Goal: Transaction & Acquisition: Purchase product/service

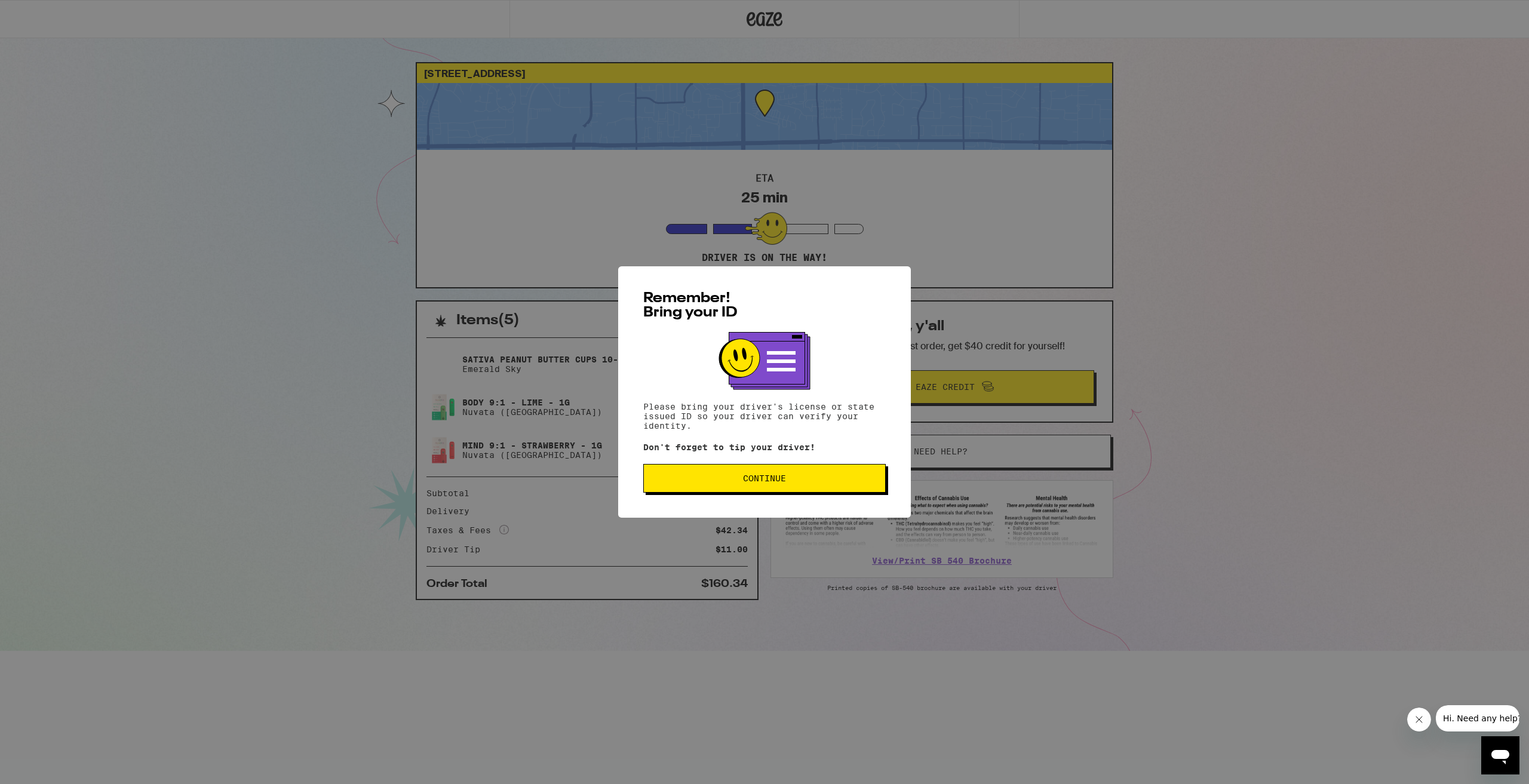
click at [789, 490] on button "Continue" at bounding box center [764, 478] width 242 height 29
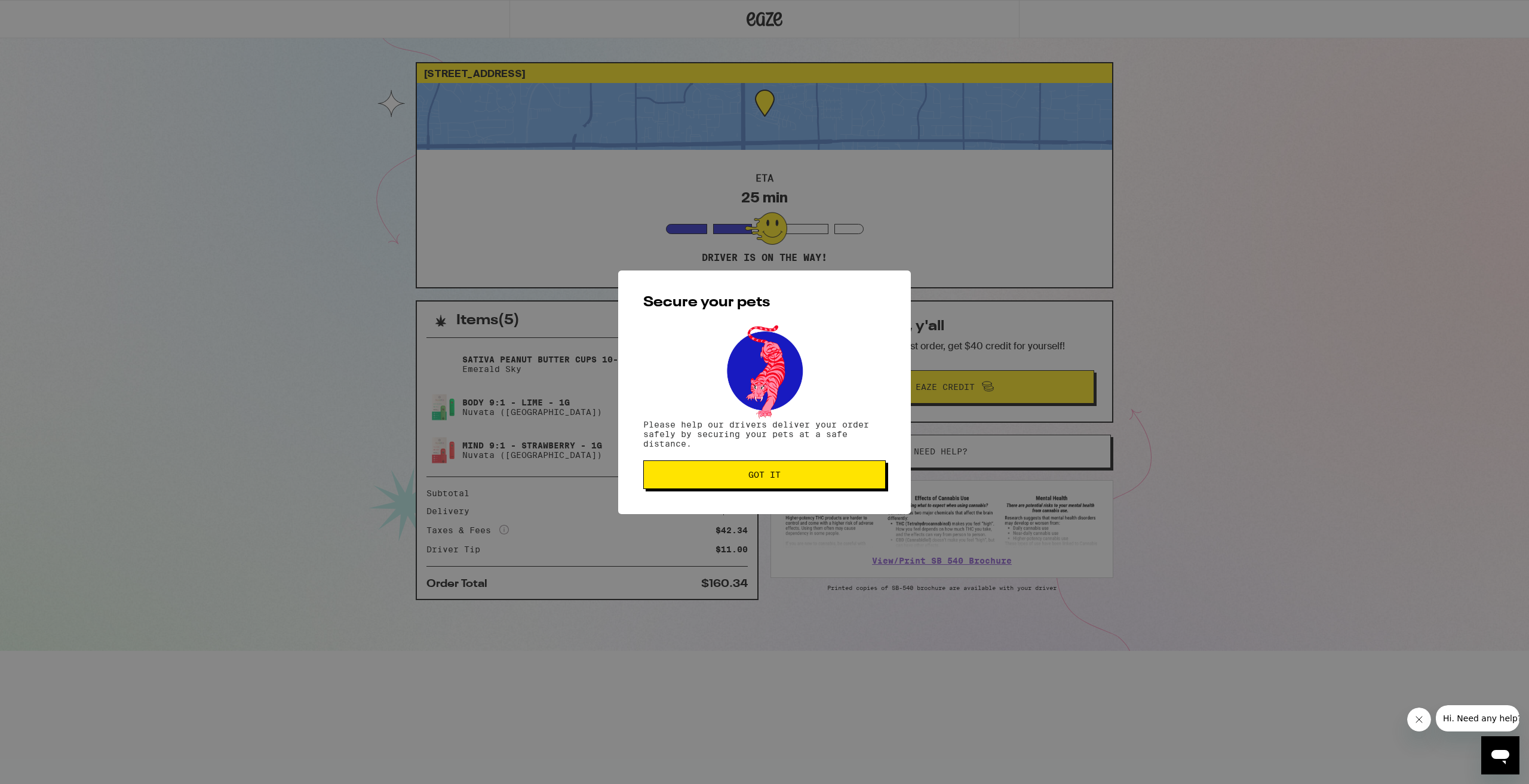
click at [787, 482] on button "Got it" at bounding box center [764, 474] width 242 height 29
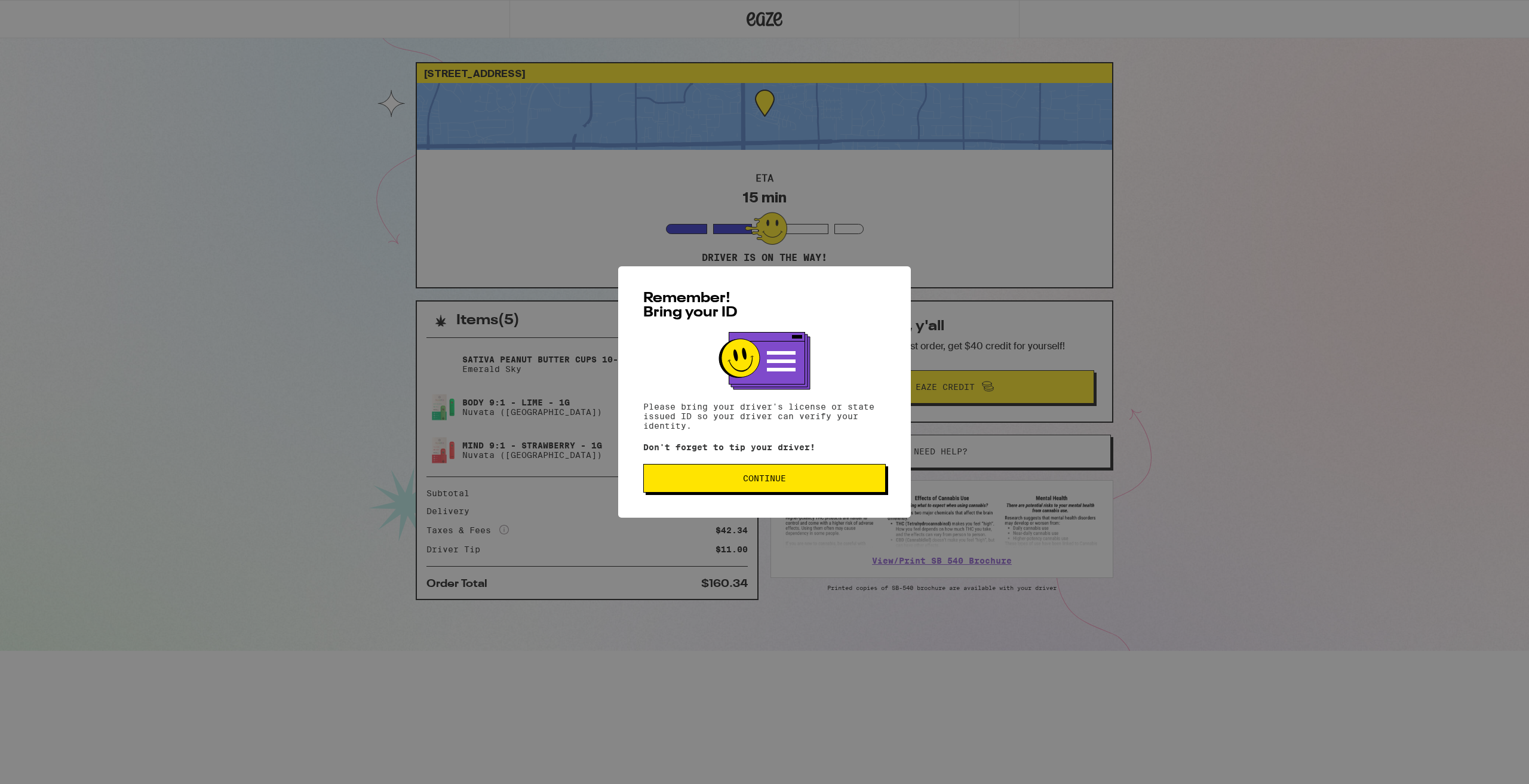
click at [746, 490] on button "Continue" at bounding box center [764, 478] width 242 height 29
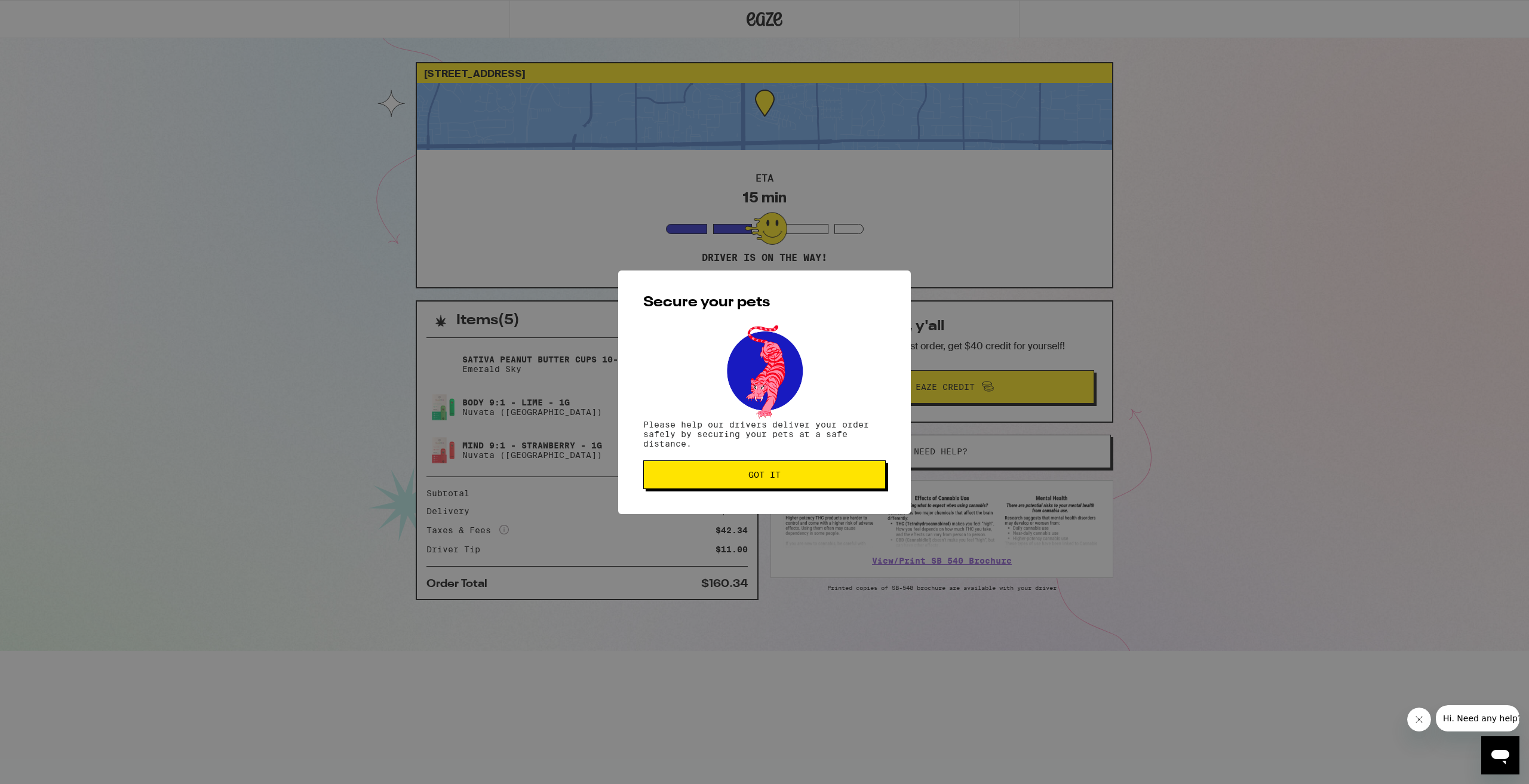
click at [750, 483] on button "Got it" at bounding box center [764, 474] width 242 height 29
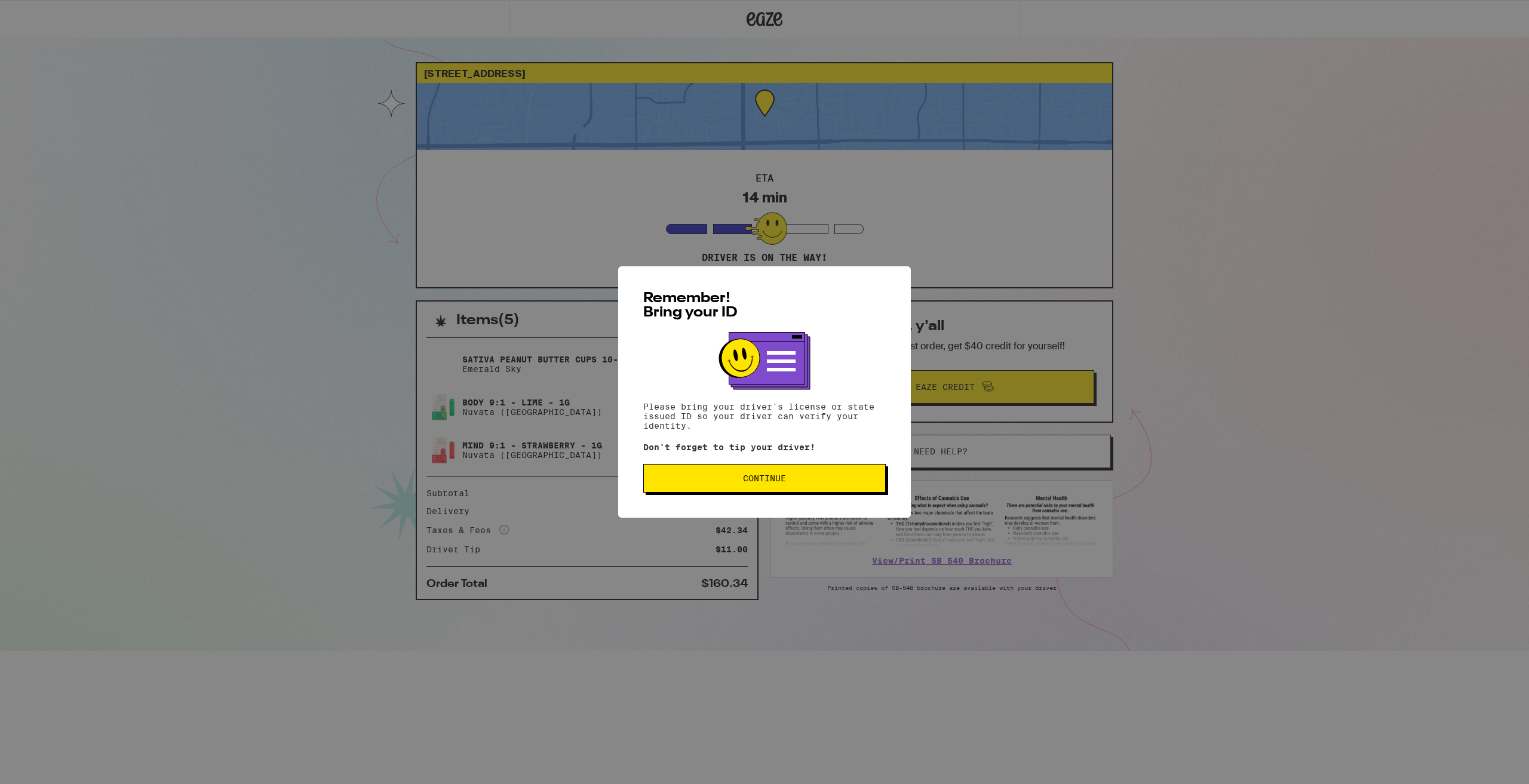
click at [744, 498] on div "Remember! Bring your ID Please bring your driver's license or state issued ID s…" at bounding box center [764, 391] width 293 height 251
click at [746, 482] on span "Continue" at bounding box center [764, 479] width 43 height 8
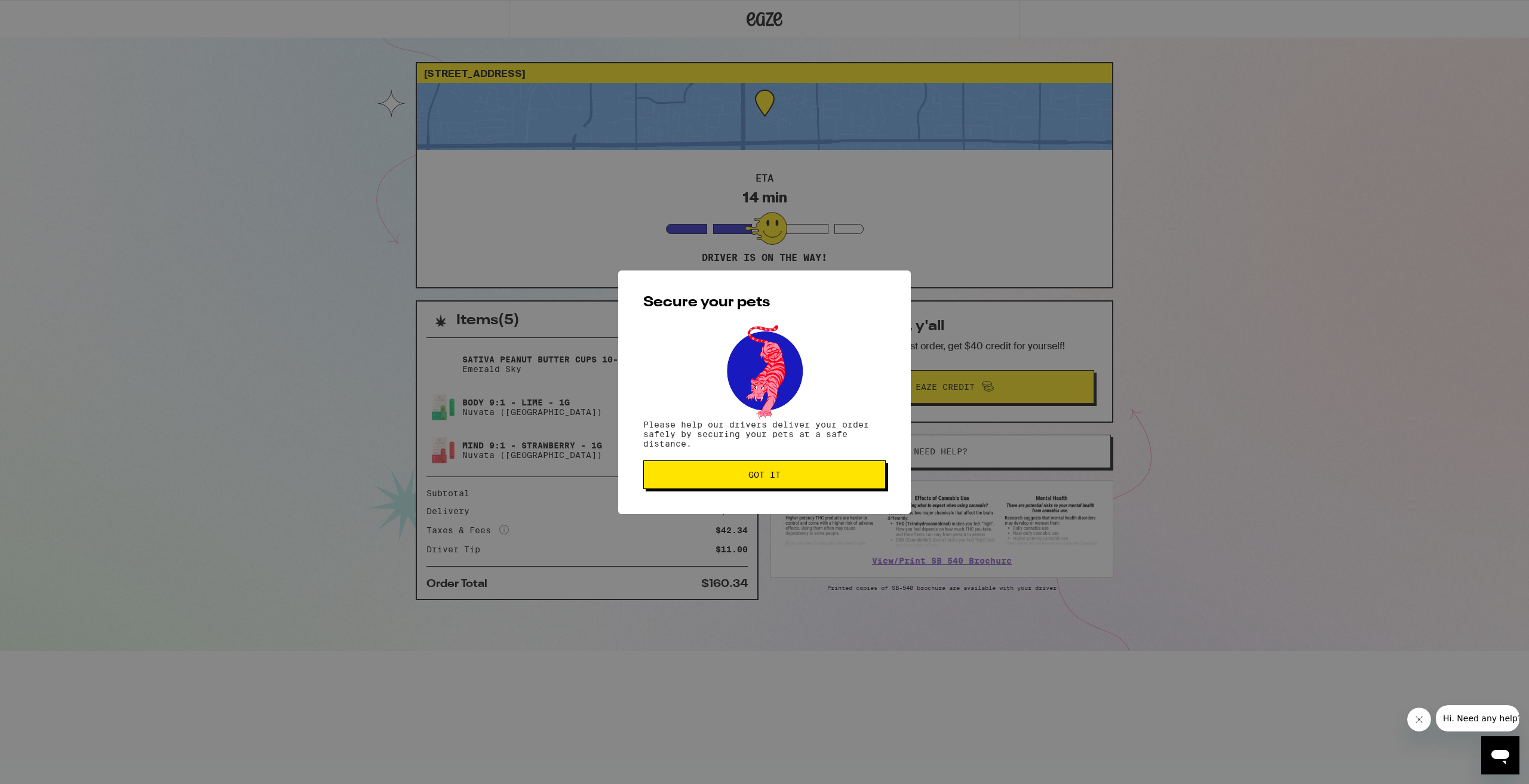
click at [746, 482] on button "Got it" at bounding box center [764, 474] width 242 height 29
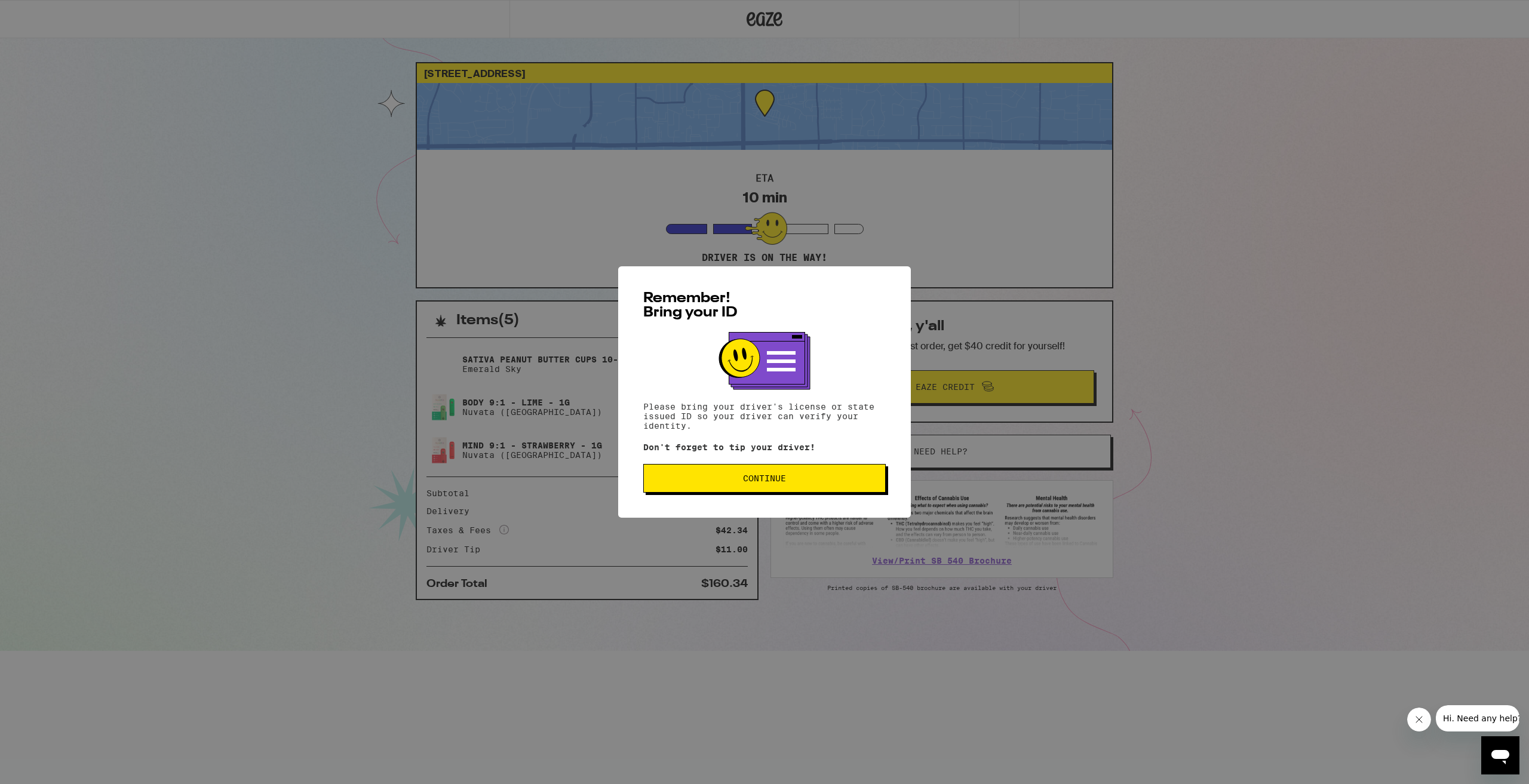
click at [808, 486] on button "Continue" at bounding box center [764, 478] width 242 height 29
